Goal: Check status: Check status

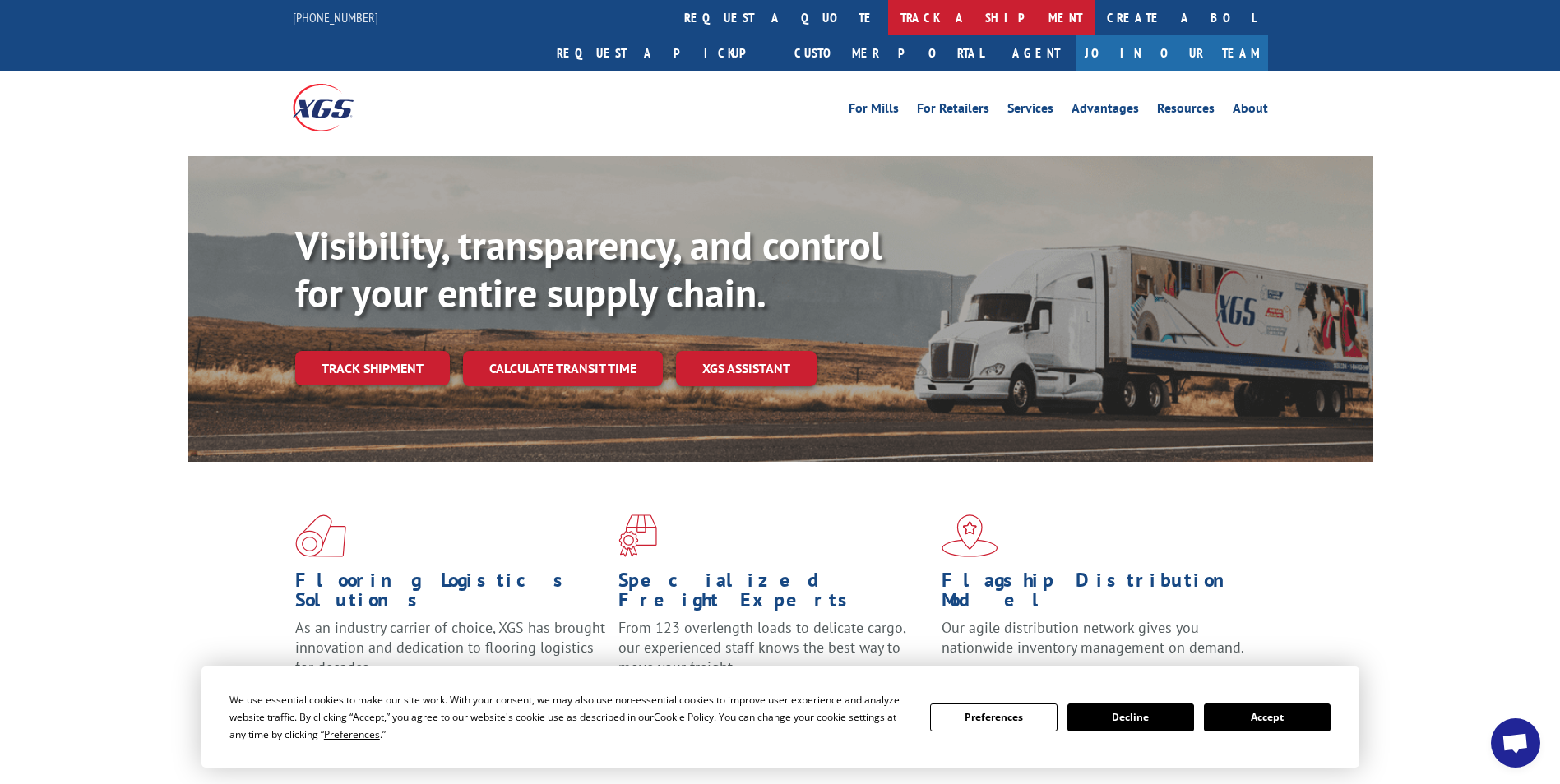
click at [888, 6] on link "track a shipment" at bounding box center [992, 18] width 207 height 36
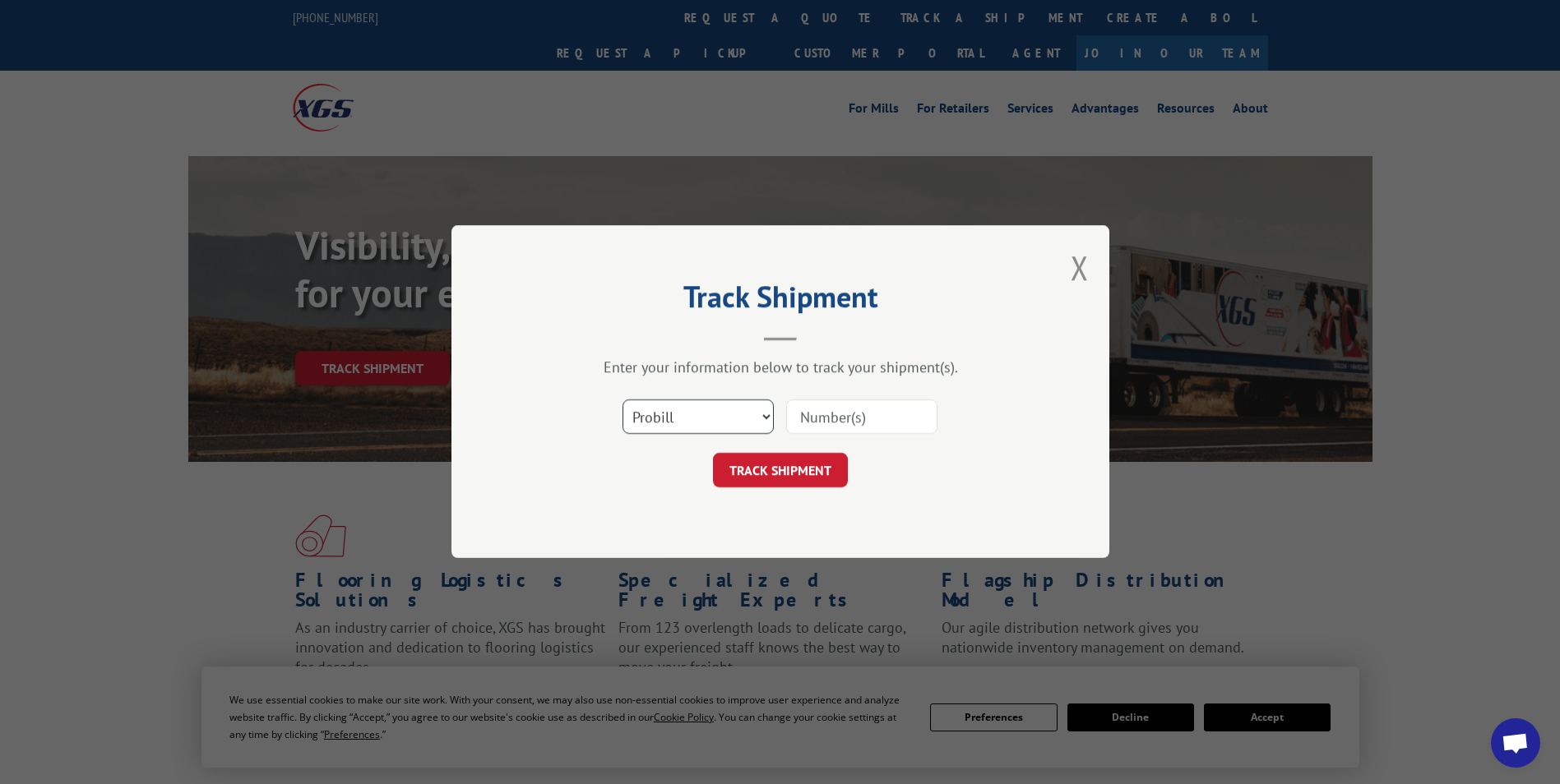
click at [687, 417] on select "Select category... Probill BOL PO" at bounding box center [698, 417] width 152 height 35
select select "bol"
click at [622, 400] on select "Select category... Probill BOL PO" at bounding box center [698, 417] width 152 height 35
click at [805, 418] on input at bounding box center [861, 417] width 152 height 35
paste input "5193911"
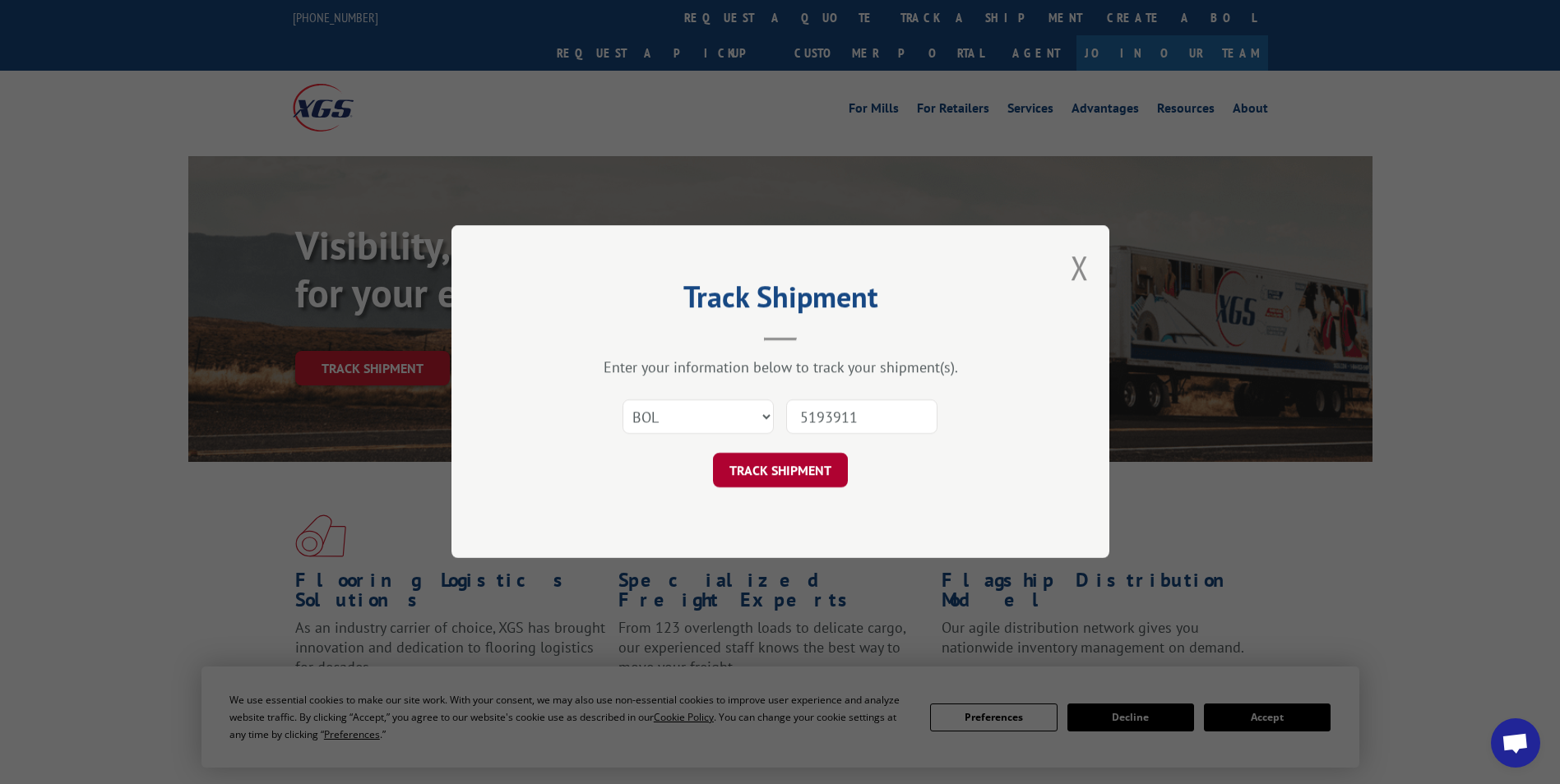
type input "5193911"
click at [764, 476] on button "TRACK SHIPMENT" at bounding box center [780, 471] width 135 height 35
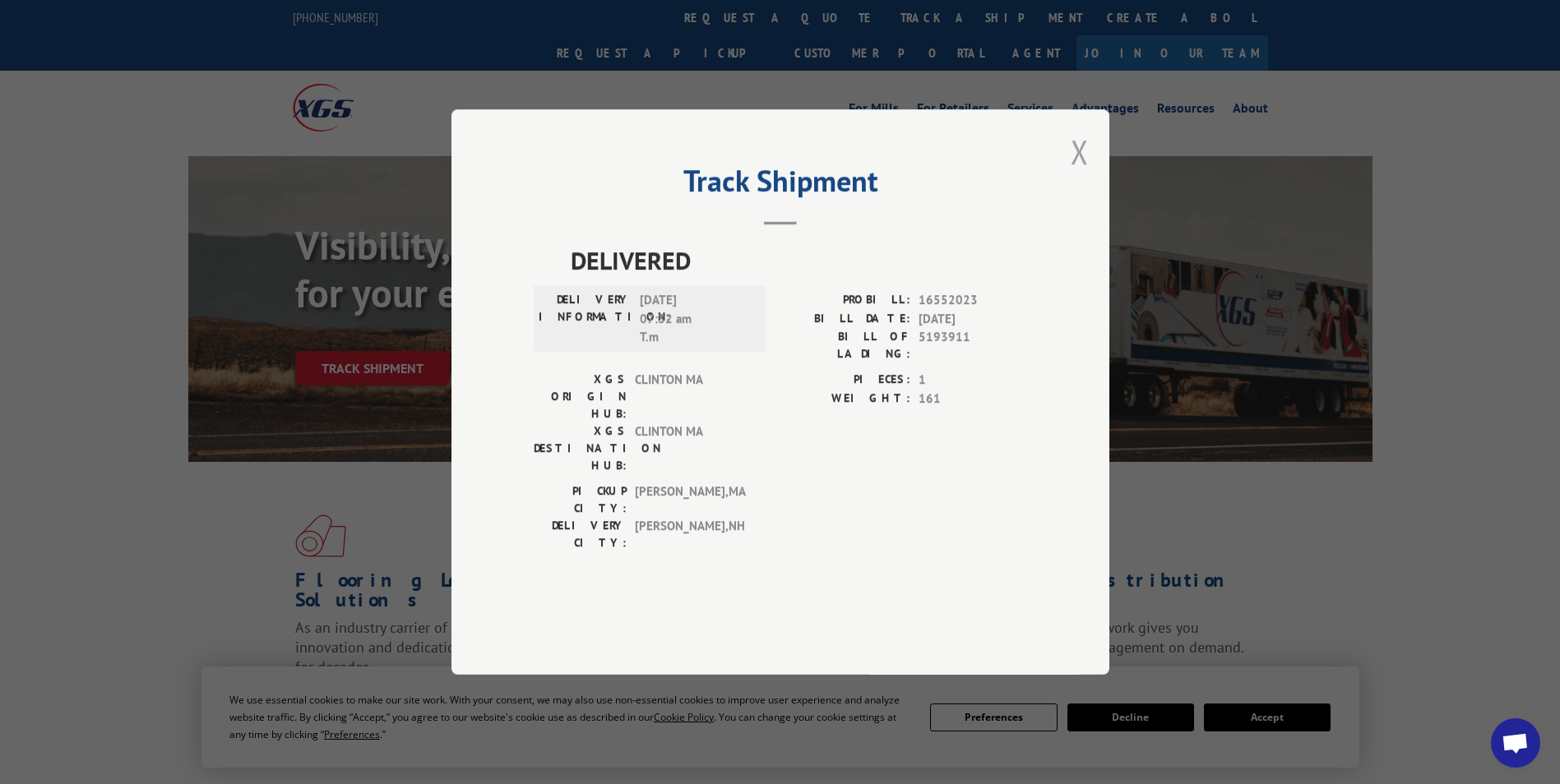
click at [1077, 174] on button "Close modal" at bounding box center [1079, 151] width 18 height 43
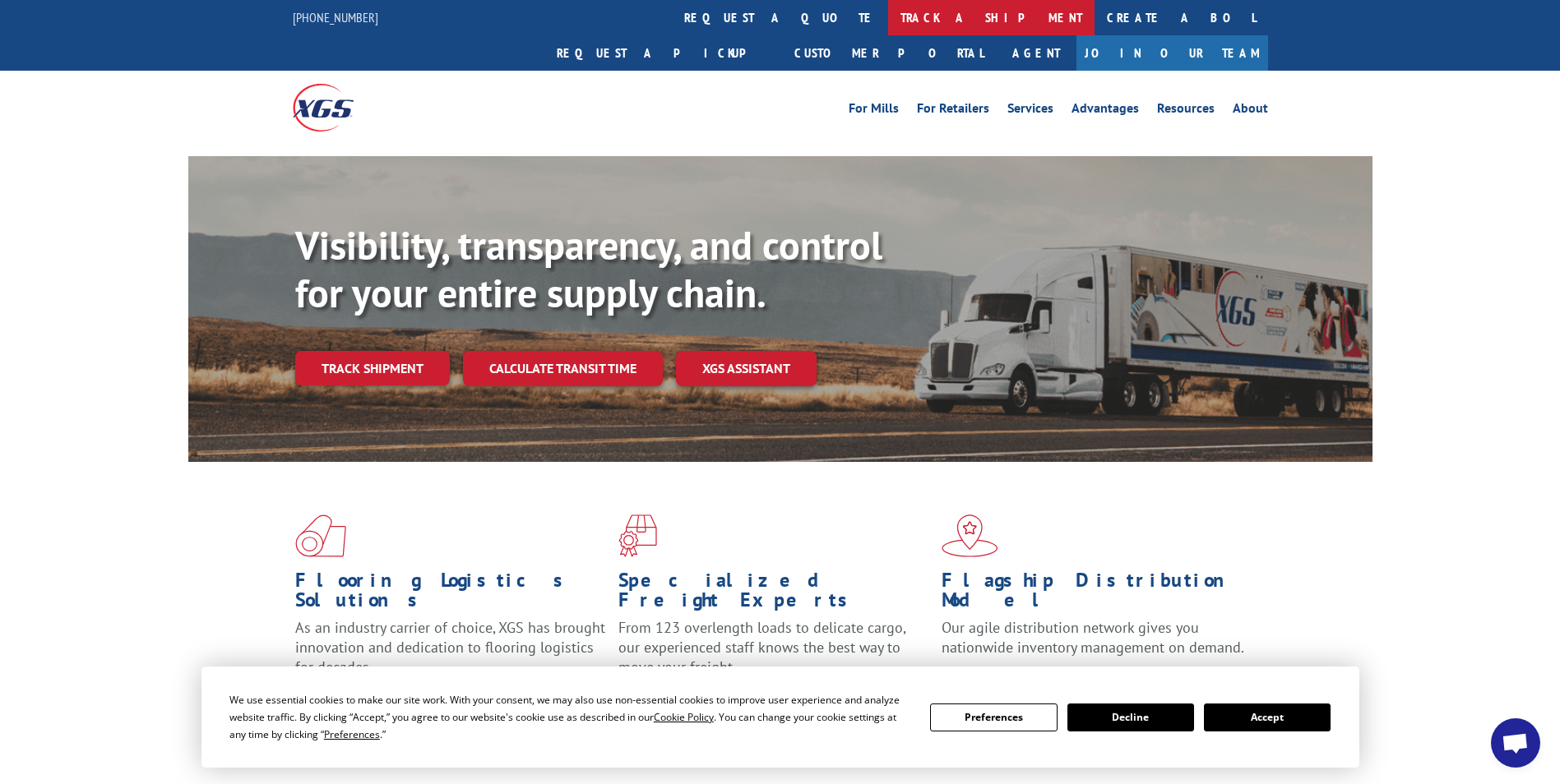
click at [888, 12] on link "track a shipment" at bounding box center [992, 18] width 207 height 36
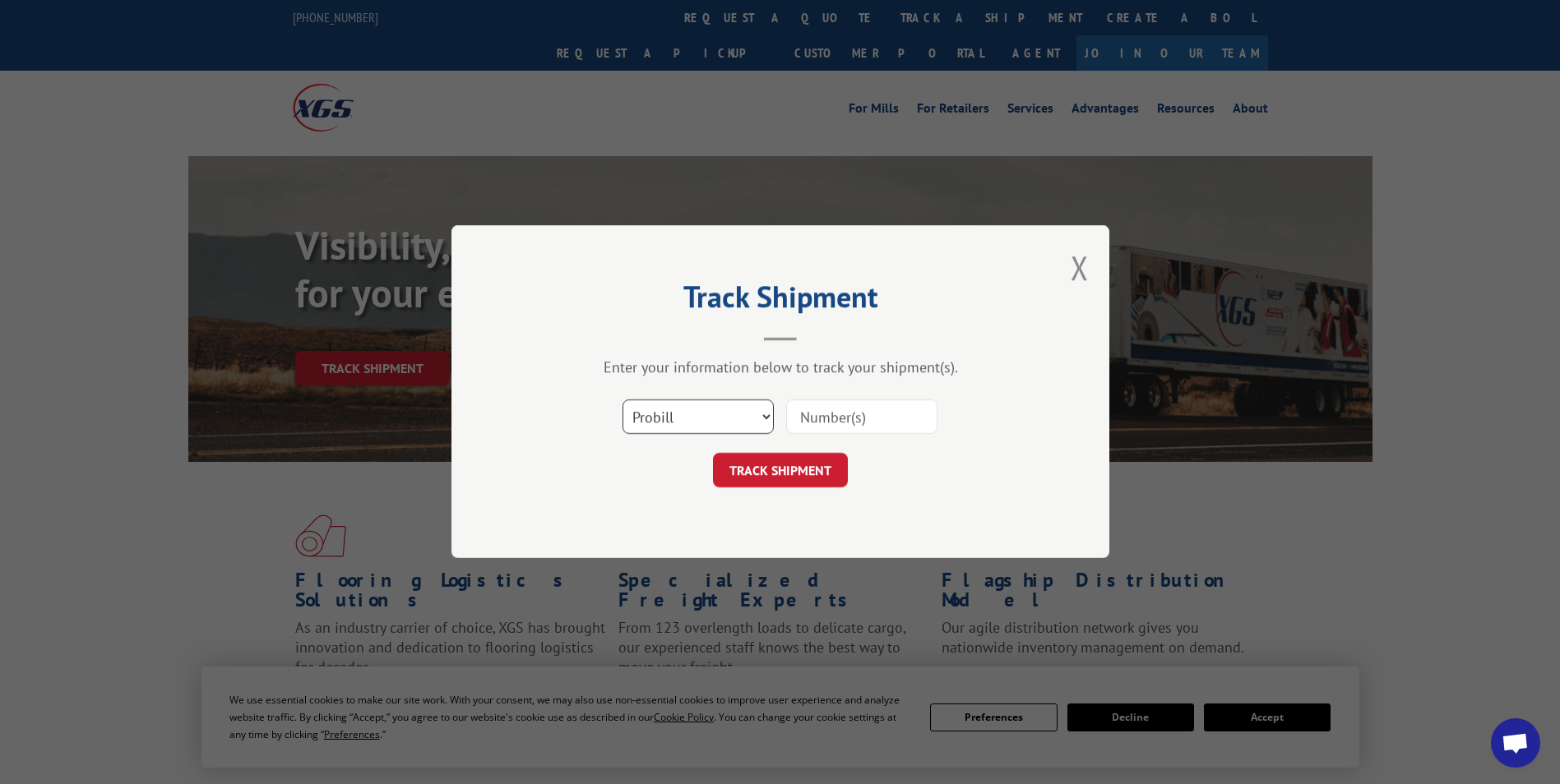
click at [672, 419] on select "Select category... Probill BOL PO" at bounding box center [698, 417] width 152 height 35
select select "bol"
click at [622, 400] on select "Select category... Probill BOL PO" at bounding box center [698, 417] width 152 height 35
click at [825, 419] on input at bounding box center [861, 417] width 152 height 35
paste input "5193911"
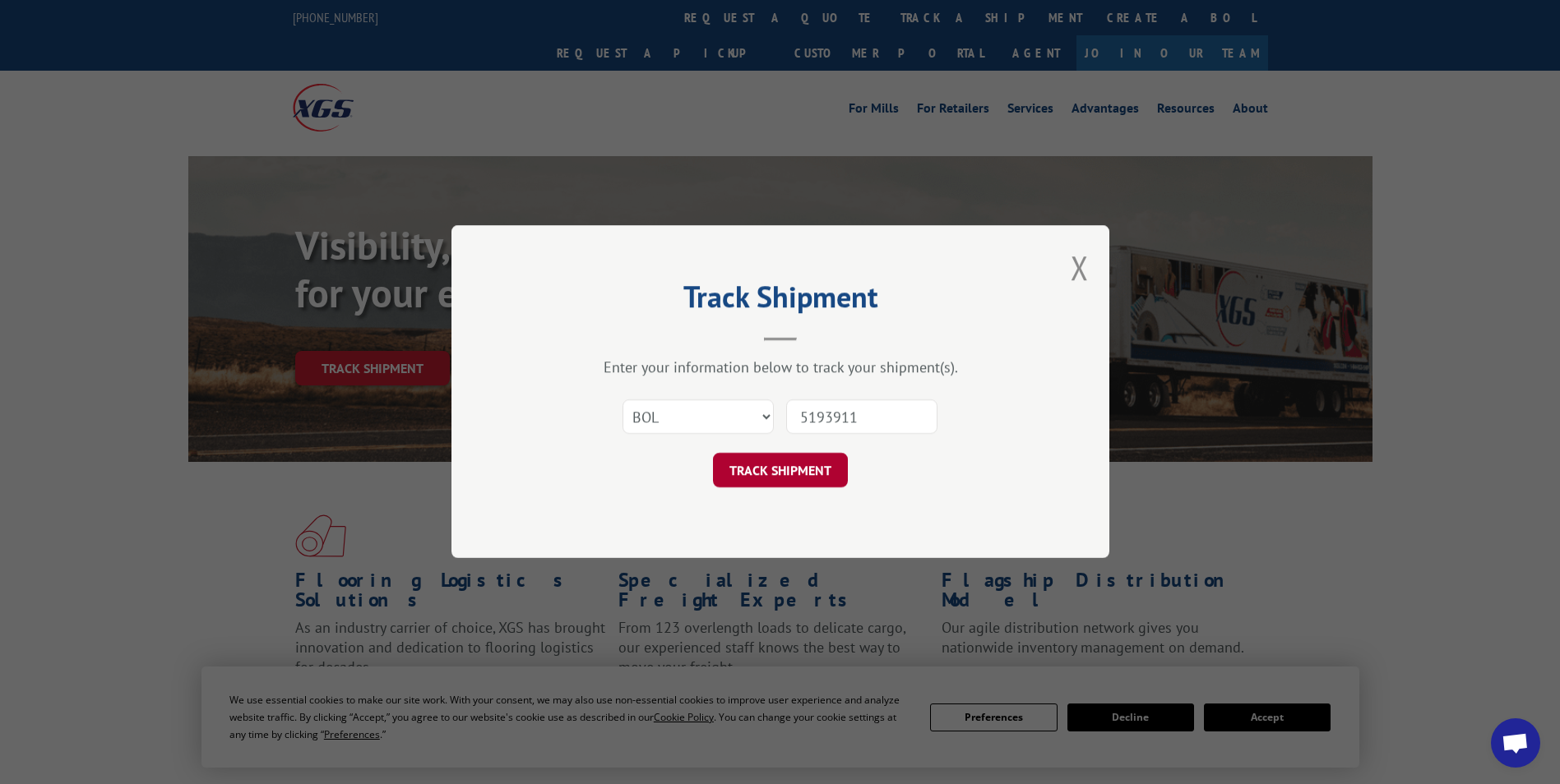
type input "5193911"
click at [784, 472] on button "TRACK SHIPMENT" at bounding box center [780, 471] width 135 height 35
